Goal: Transaction & Acquisition: Purchase product/service

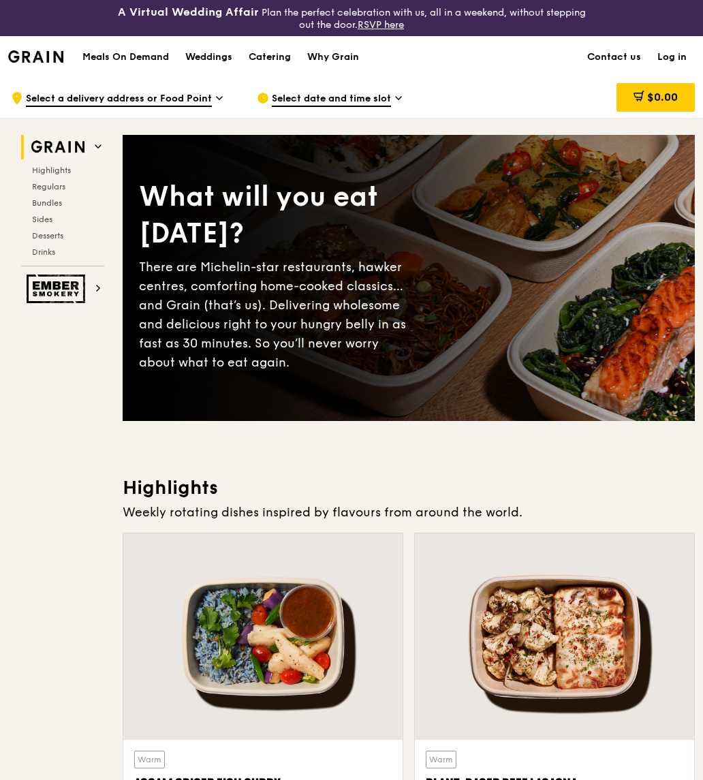
click at [396, 646] on div at bounding box center [262, 636] width 279 height 206
click at [351, 752] on div "Warm Assam Spiced Fish [PERSON_NAME] assam spiced broth, baked white fish, butt…" at bounding box center [262, 786] width 257 height 72
click at [341, 721] on div at bounding box center [262, 636] width 279 height 206
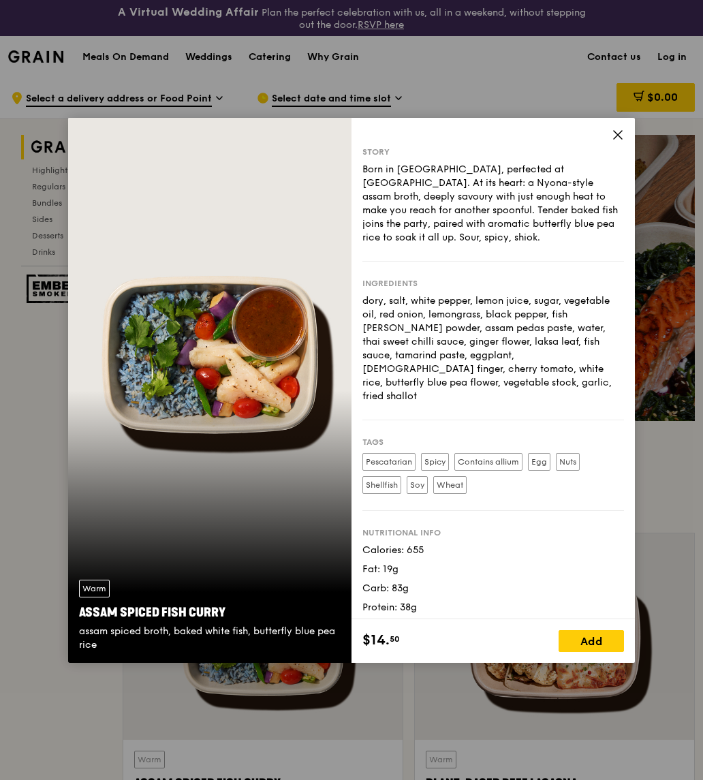
click at [608, 131] on div "Story Born in [GEOGRAPHIC_DATA], perfected at [GEOGRAPHIC_DATA]. At its heart: …" at bounding box center [492, 368] width 283 height 501
click at [619, 129] on icon at bounding box center [617, 135] width 12 height 12
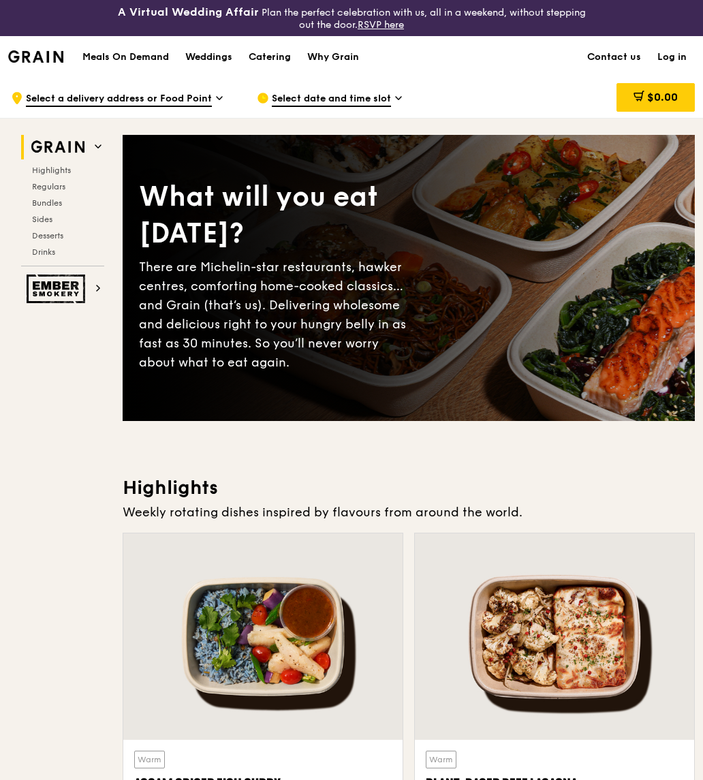
click at [134, 63] on h1 "Meals On Demand" at bounding box center [125, 57] width 86 height 14
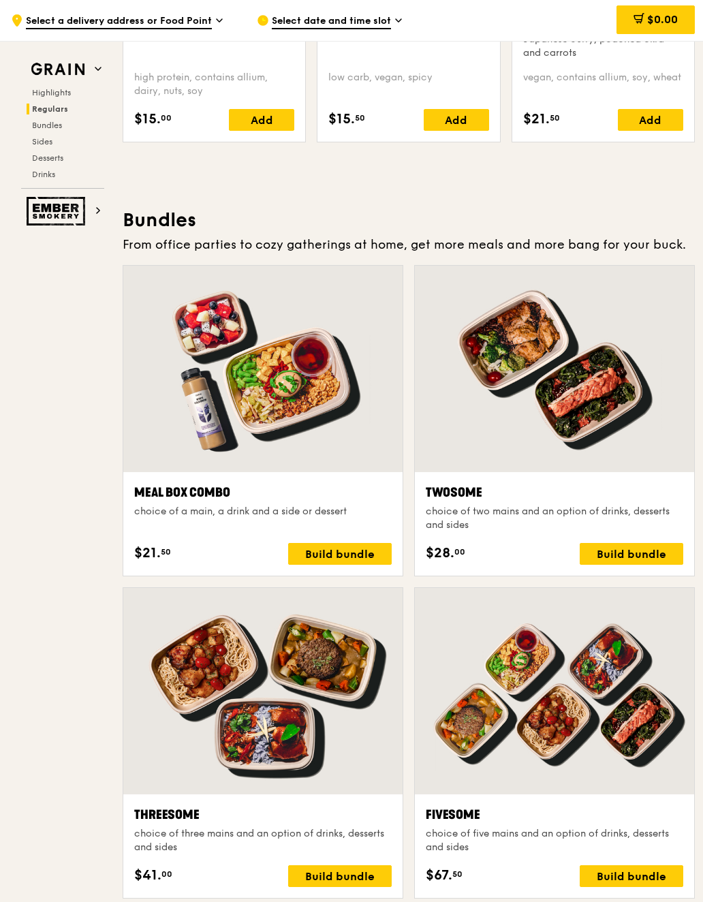
scroll to position [1816, 0]
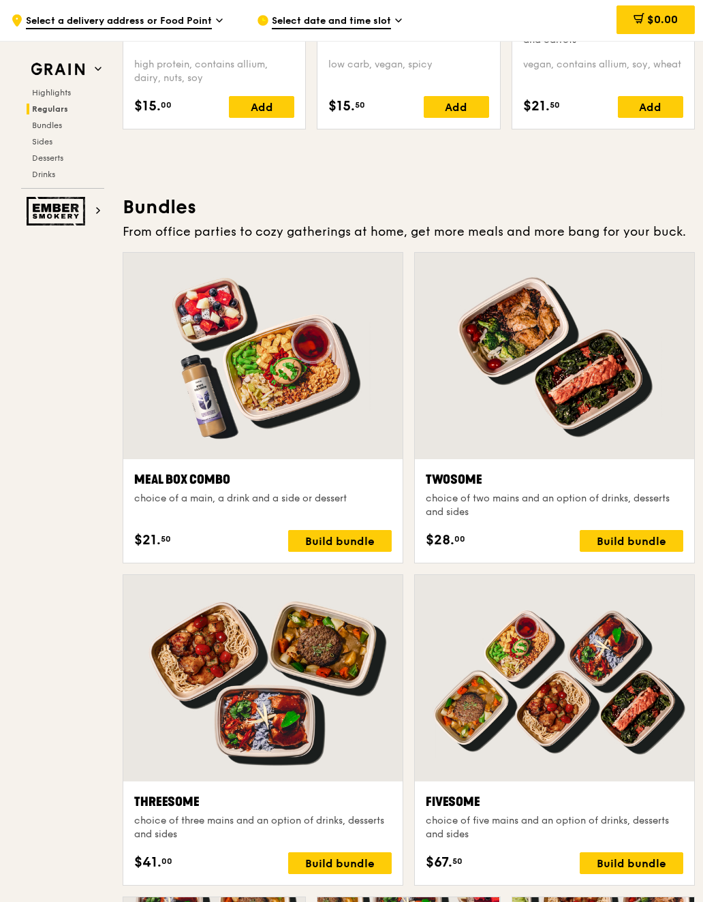
click at [607, 398] on div at bounding box center [554, 356] width 279 height 206
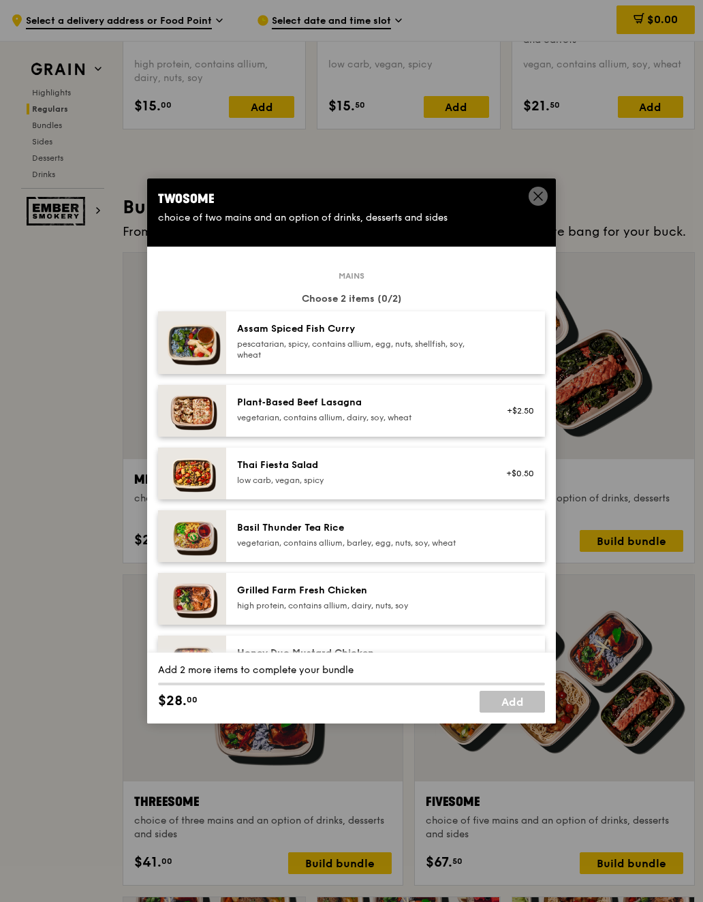
scroll to position [0, 0]
click at [428, 356] on div "pescatarian, spicy, contains allium, egg, nuts, shellfish, soy, wheat" at bounding box center [359, 349] width 244 height 22
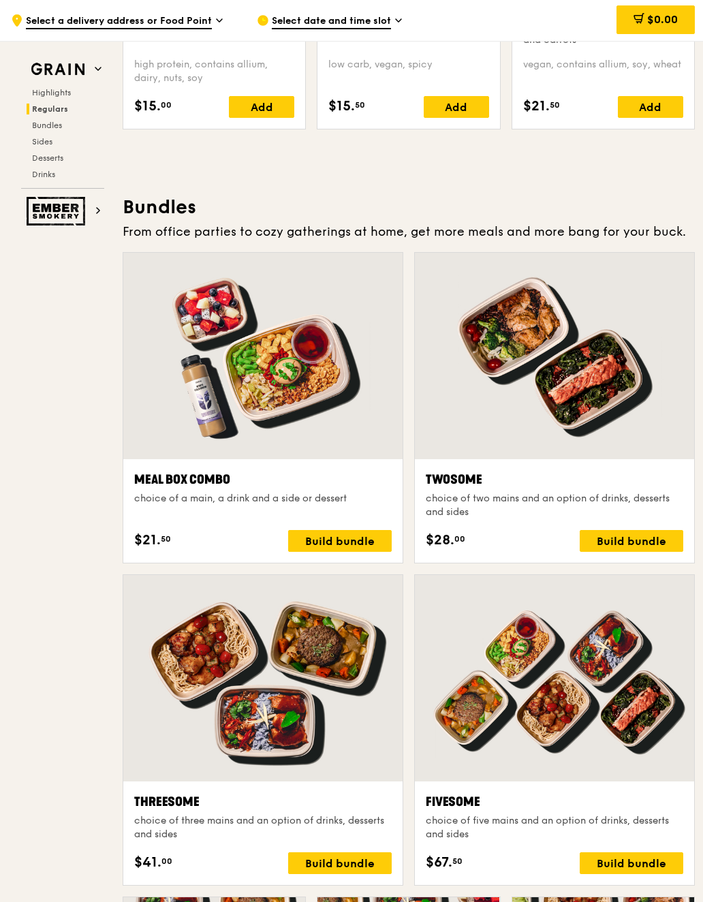
click at [375, 683] on div at bounding box center [262, 678] width 279 height 206
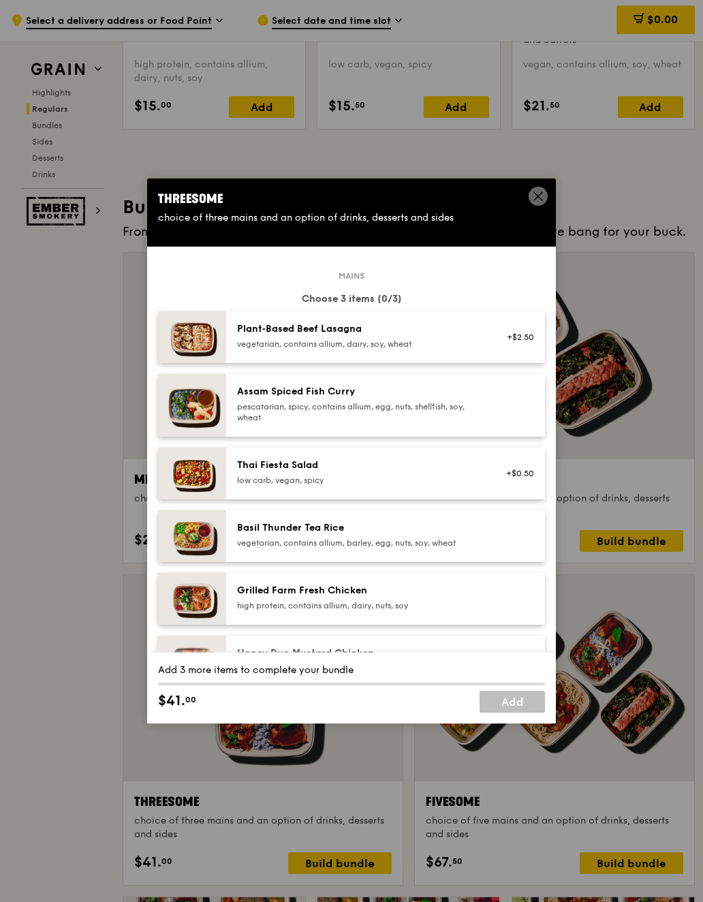
click at [443, 596] on div "Grilled Farm Fresh Chicken" at bounding box center [359, 591] width 244 height 14
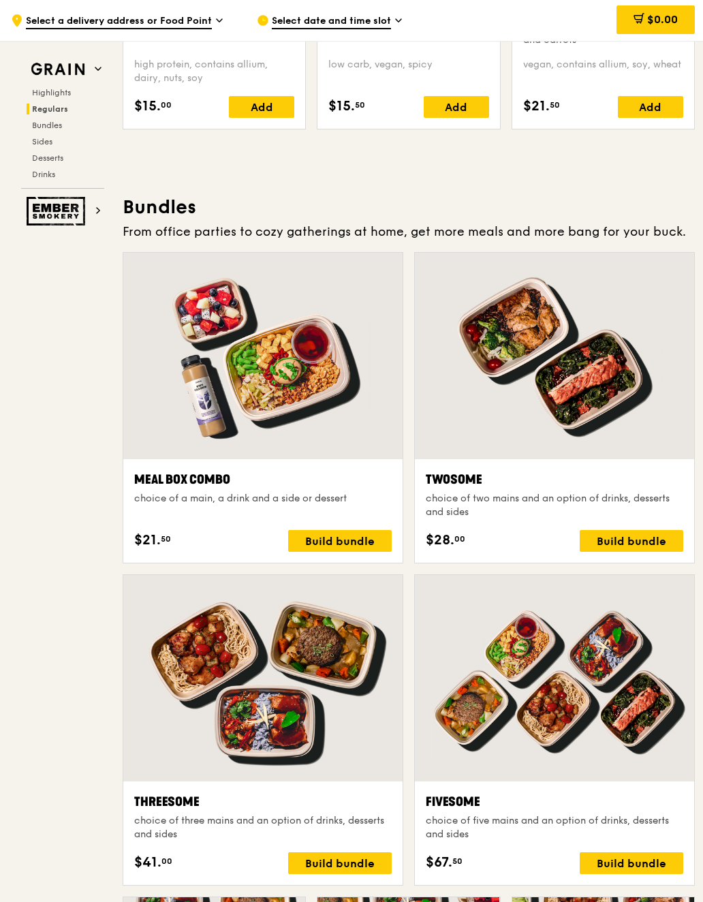
click at [377, 679] on div at bounding box center [262, 678] width 279 height 206
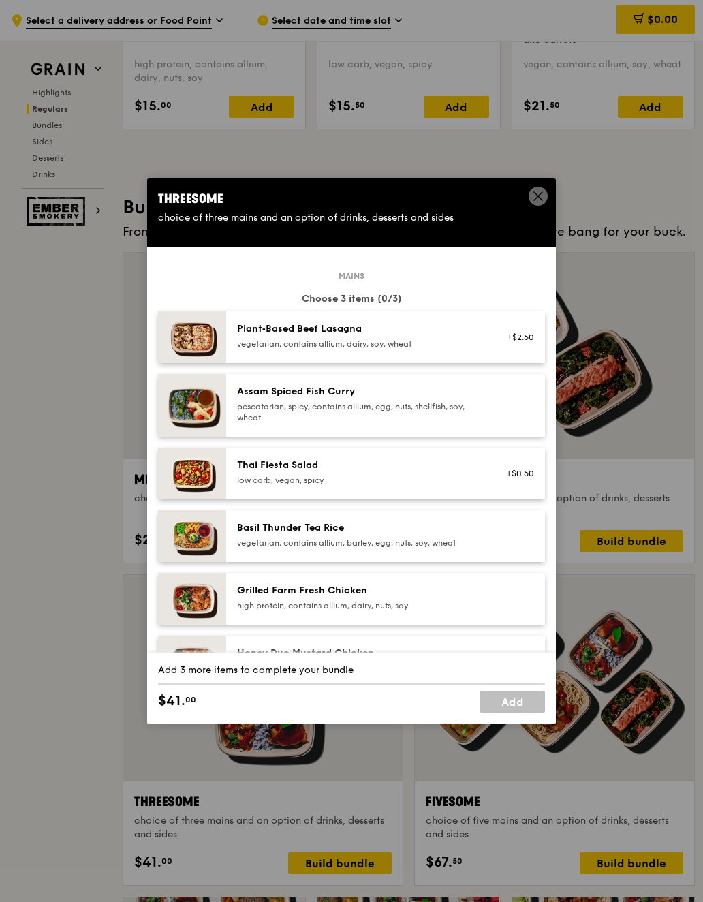
click at [535, 204] on span at bounding box center [538, 198] width 12 height 15
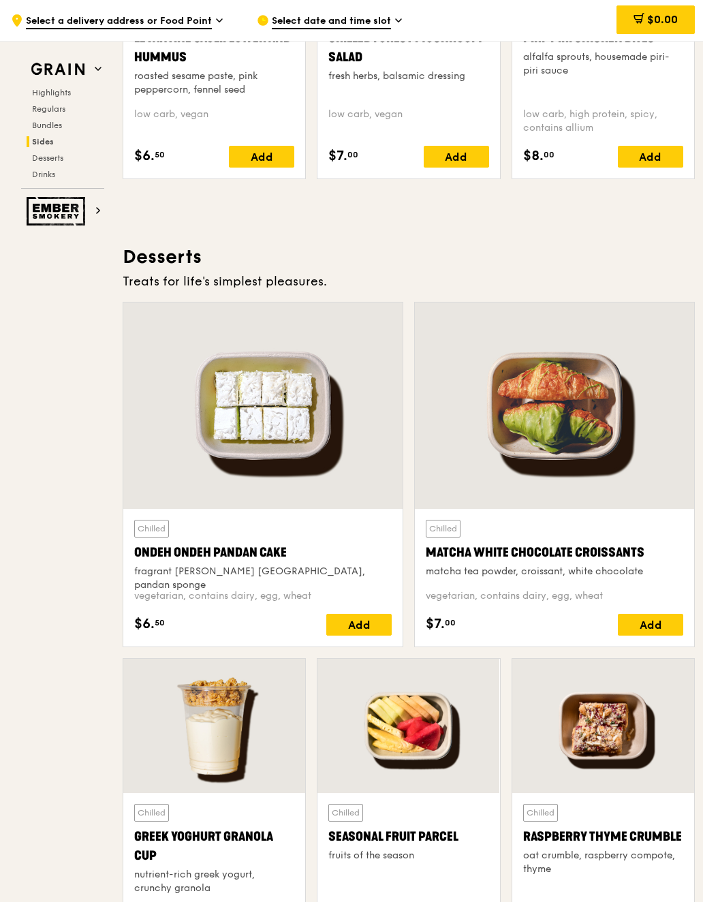
scroll to position [3583, 0]
